Goal: Task Accomplishment & Management: Complete application form

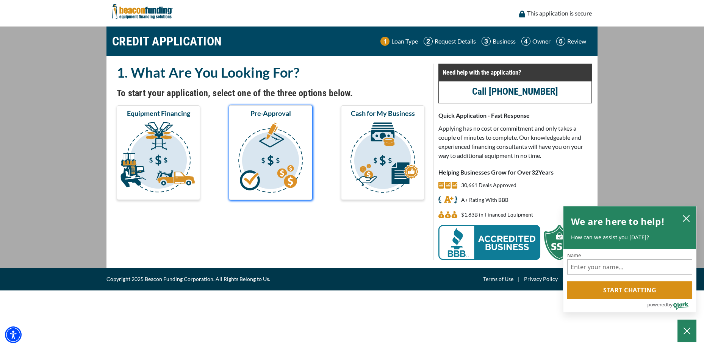
click at [276, 171] on img "submit" at bounding box center [271, 159] width 80 height 76
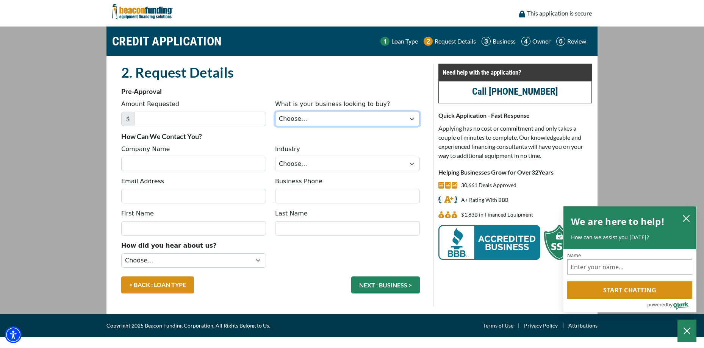
click at [412, 119] on select "Choose... Backhoe Boom/Bucket Truck Chipper Commercial Mower Crane DTG/DTF Prin…" at bounding box center [347, 119] width 145 height 14
select select "1"
click at [275, 112] on select "Choose... Backhoe Boom/Bucket Truck Chipper Commercial Mower Crane DTG/DTF Prin…" at bounding box center [347, 119] width 145 height 14
